Goal: Information Seeking & Learning: Understand process/instructions

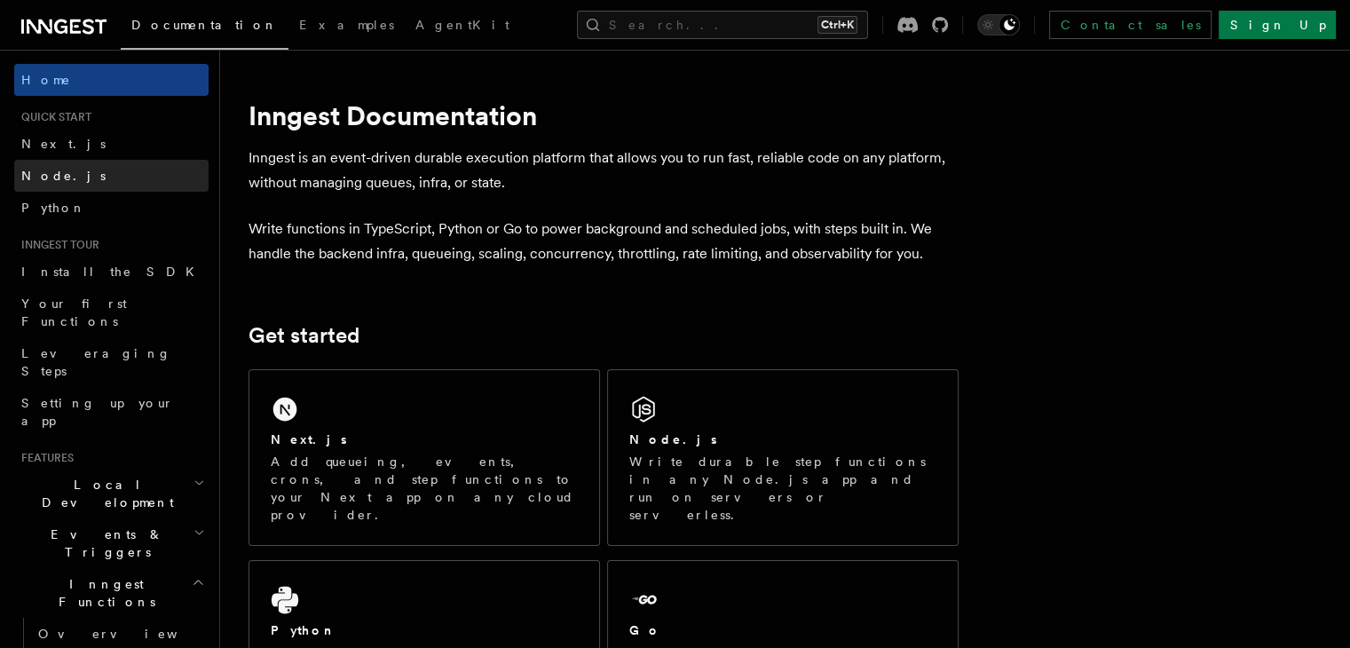
click at [75, 169] on link "Node.js" at bounding box center [111, 176] width 194 height 32
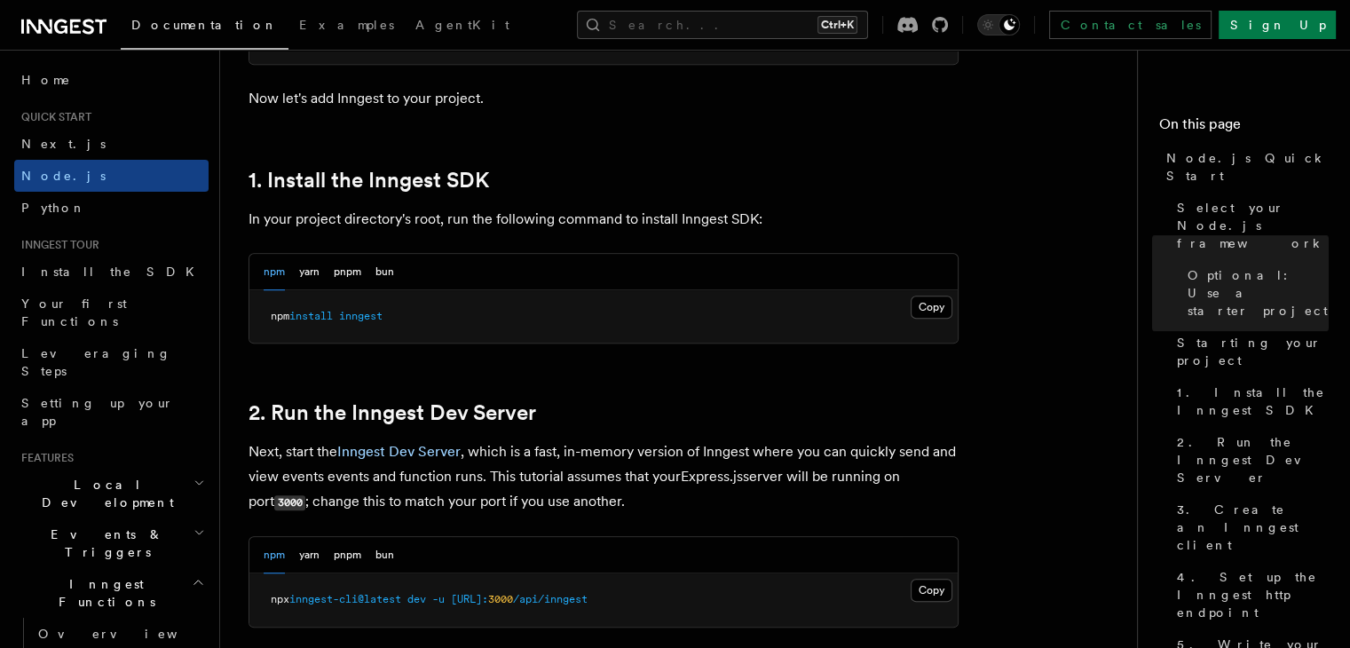
scroll to position [1095, 0]
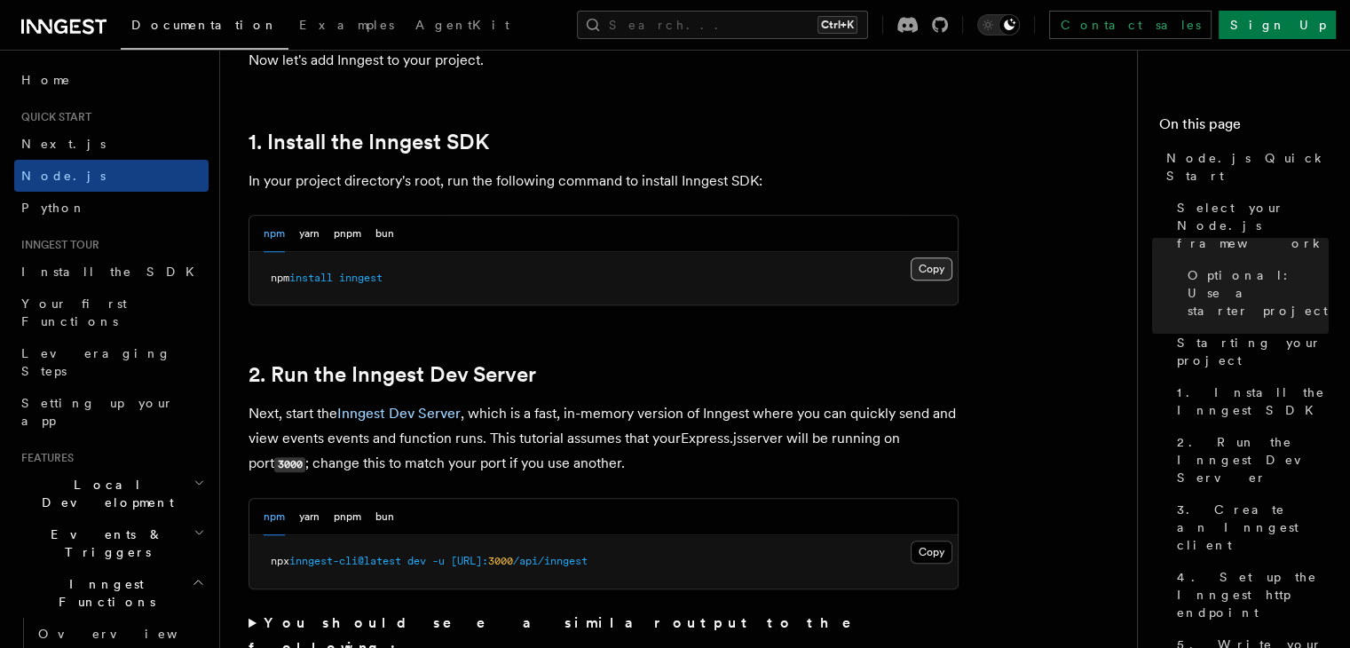
click at [941, 264] on button "Copy Copied" at bounding box center [932, 268] width 42 height 23
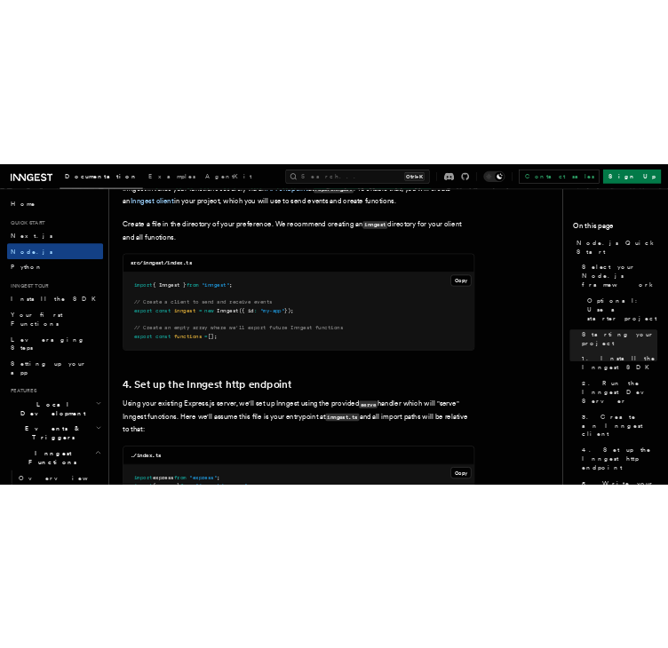
scroll to position [2294, 0]
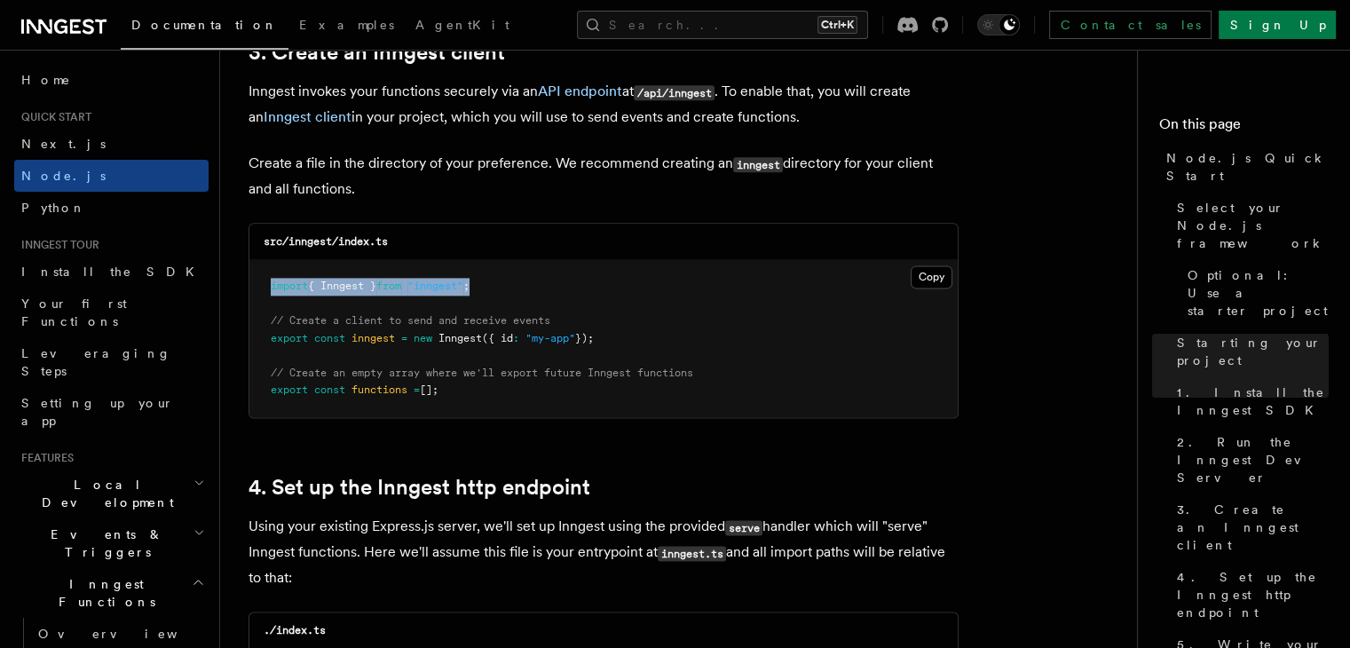
drag, startPoint x: 490, startPoint y: 287, endPoint x: 265, endPoint y: 288, distance: 225.5
click at [265, 288] on pre "import { Inngest } from "inngest" ; // Create a client to send and receive even…" at bounding box center [603, 338] width 708 height 157
copy span "import { Inngest } from "inngest" ;"
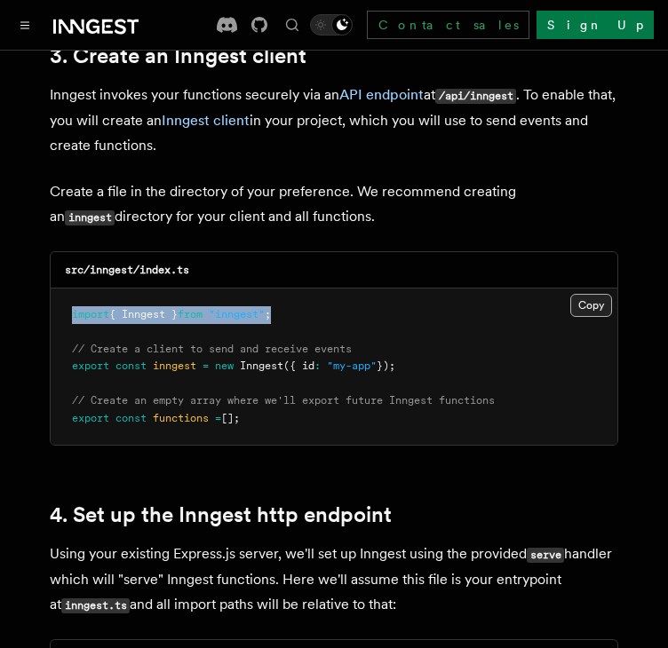
click at [597, 294] on button "Copy Copied" at bounding box center [591, 305] width 42 height 23
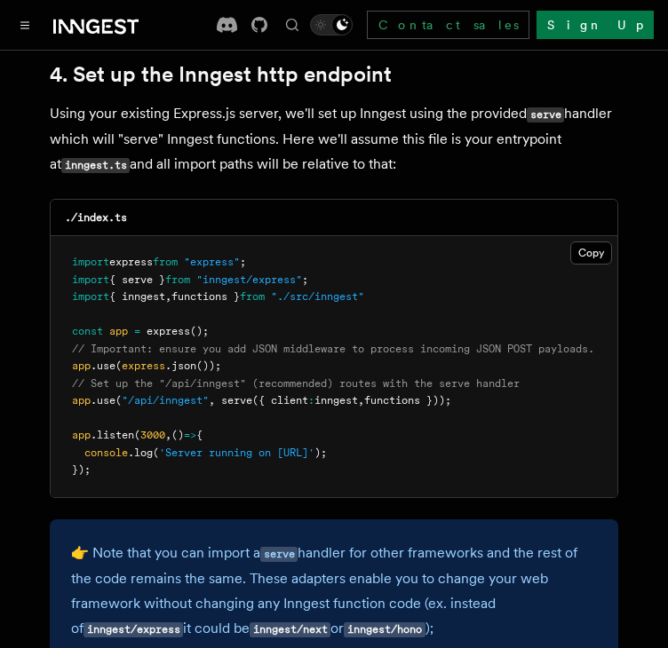
scroll to position [2748, 0]
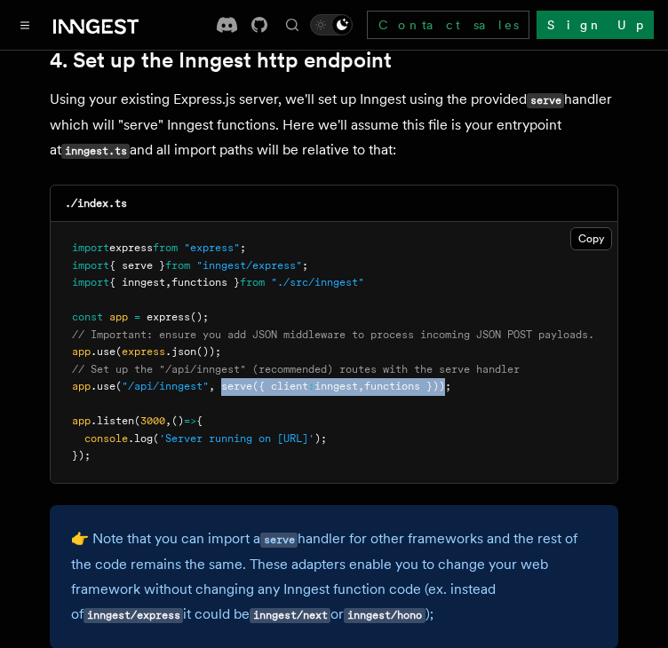
drag, startPoint x: 224, startPoint y: 363, endPoint x: 460, endPoint y: 362, distance: 236.1
click at [451, 380] on span "app .use ( "/api/inngest" , serve ({ client : inngest , functions }));" at bounding box center [261, 386] width 379 height 12
copy span "serve ({ client : inngest , functions })"
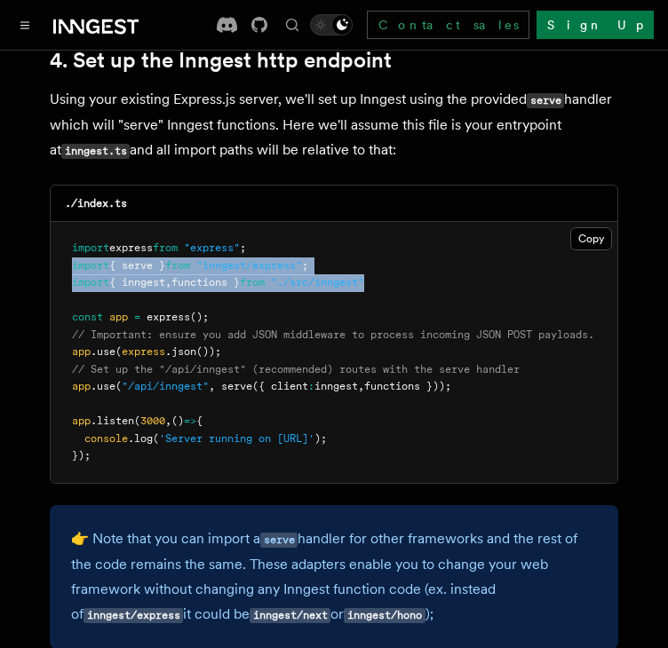
drag, startPoint x: 394, startPoint y: 259, endPoint x: 39, endPoint y: 243, distance: 355.4
copy code "import { serve } from "inngest/express" ; import { inngest , functions } from "…"
